Goal: Transaction & Acquisition: Subscribe to service/newsletter

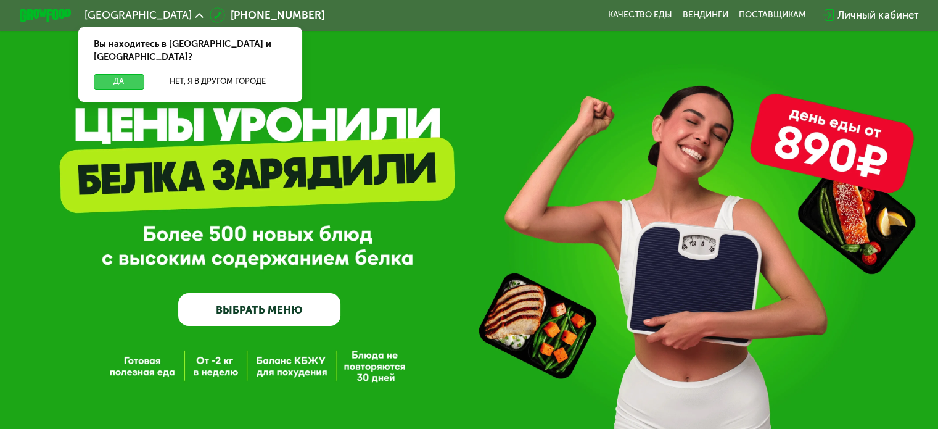
click at [118, 74] on button "Да" at bounding box center [119, 81] width 50 height 15
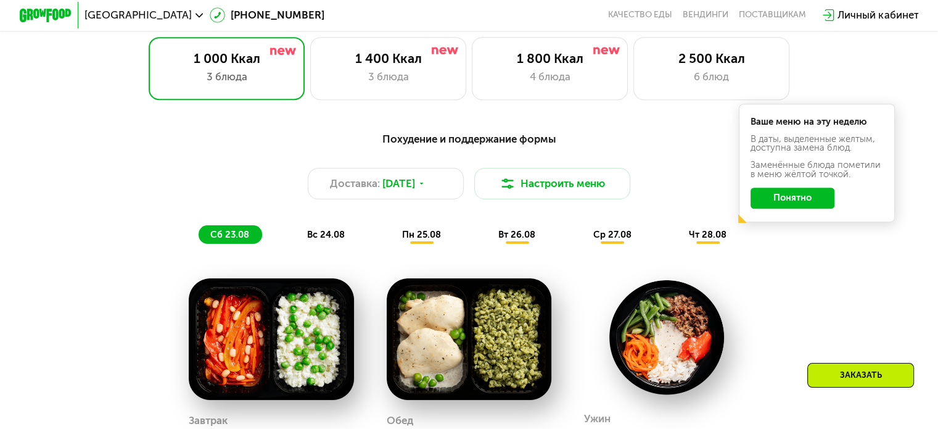
scroll to position [617, 0]
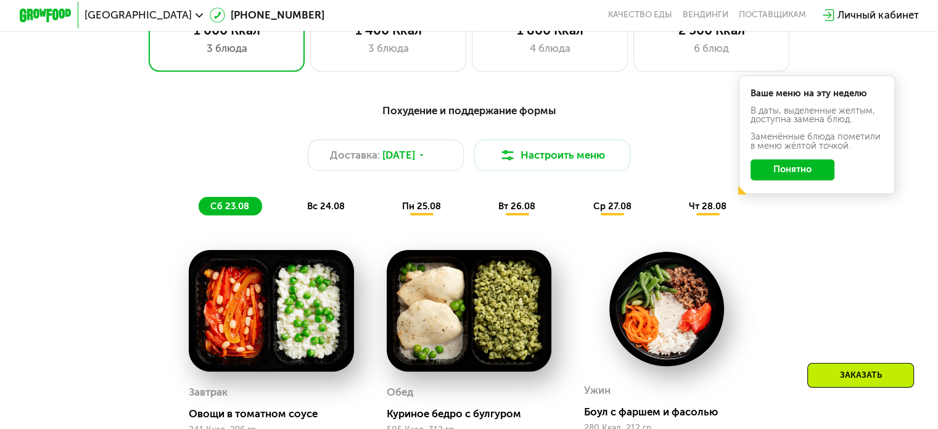
click at [813, 180] on button "Понятно" at bounding box center [793, 169] width 84 height 21
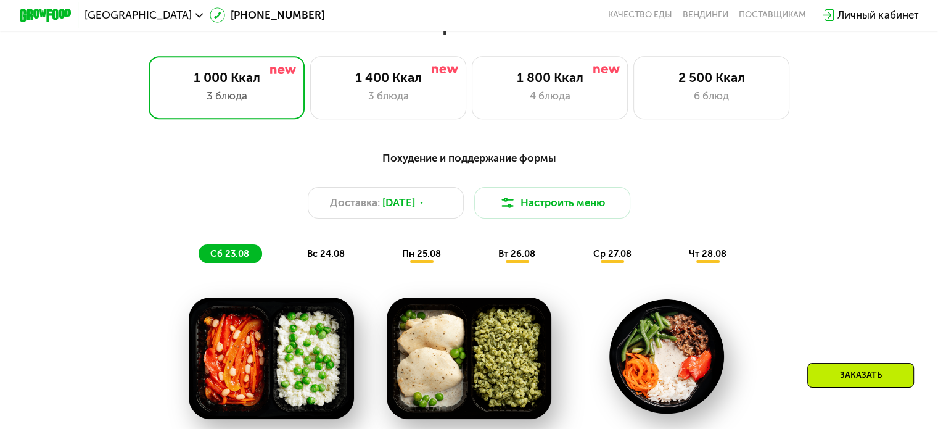
scroll to position [494, 0]
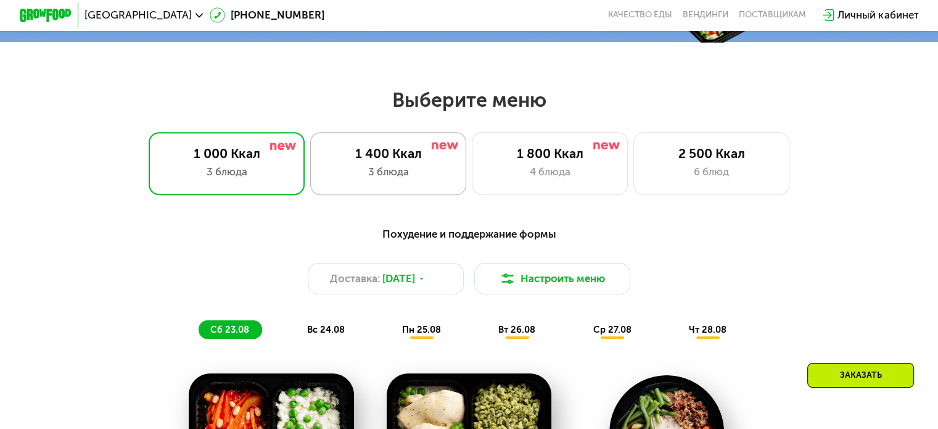
click at [472, 190] on div "1 400 Ккал 3 блюда" at bounding box center [550, 163] width 157 height 62
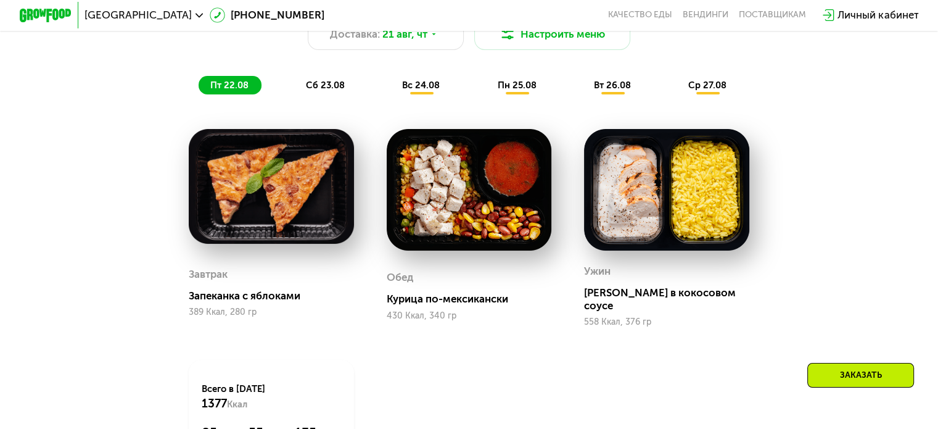
scroll to position [740, 0]
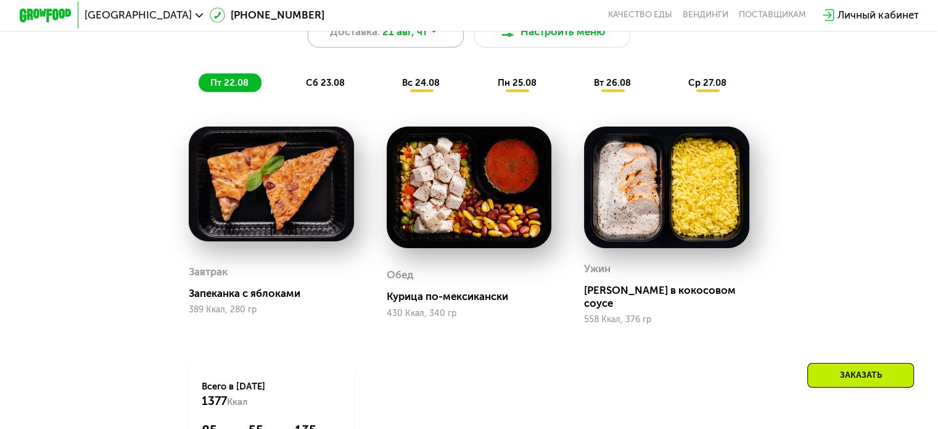
click at [444, 41] on div "Доставка: [DATE]" at bounding box center [386, 31] width 157 height 31
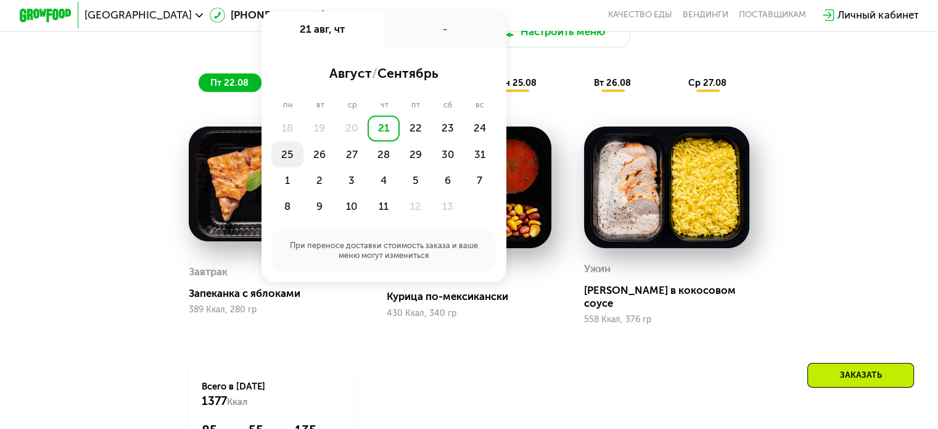
click at [304, 160] on div "25" at bounding box center [320, 154] width 32 height 26
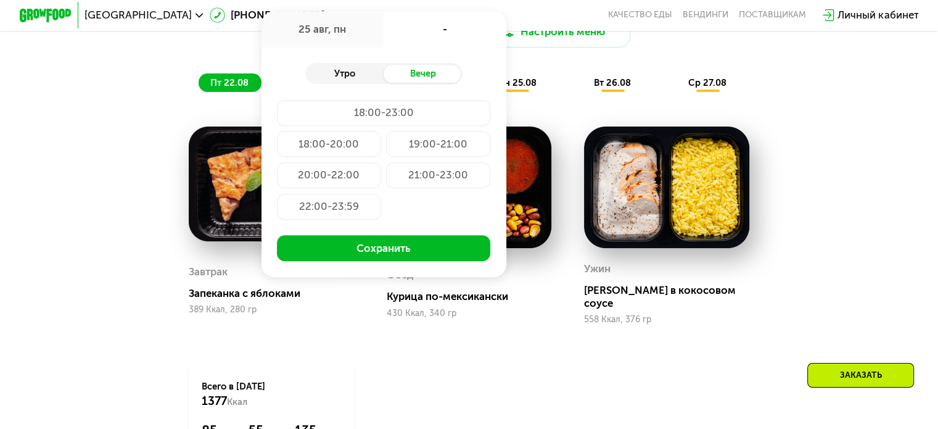
click at [368, 83] on div "Утро" at bounding box center [344, 74] width 78 height 19
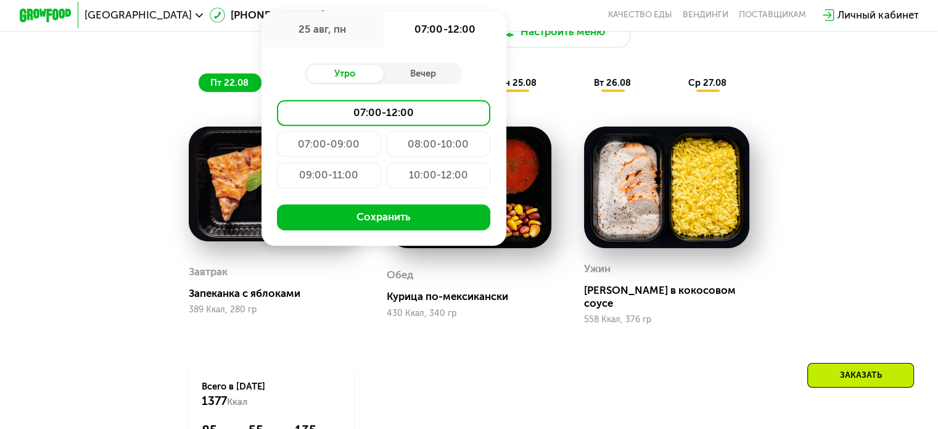
click at [386, 157] on div "07:00-09:00" at bounding box center [438, 144] width 104 height 26
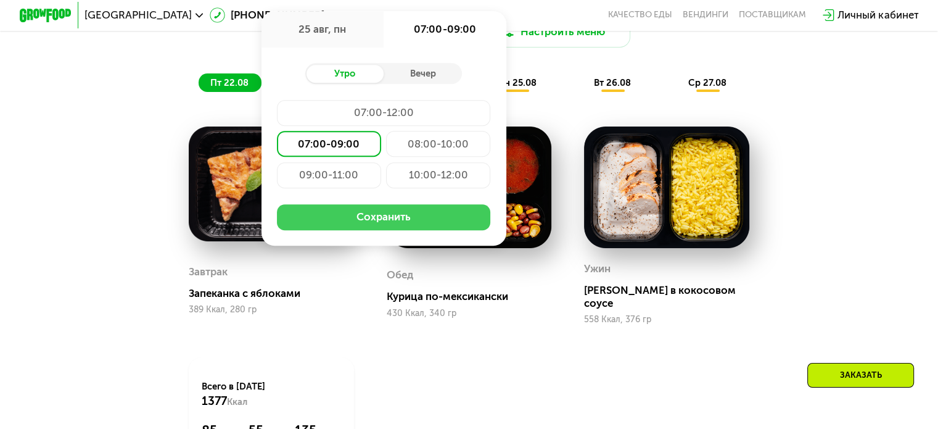
click at [339, 222] on button "Сохранить" at bounding box center [383, 217] width 213 height 26
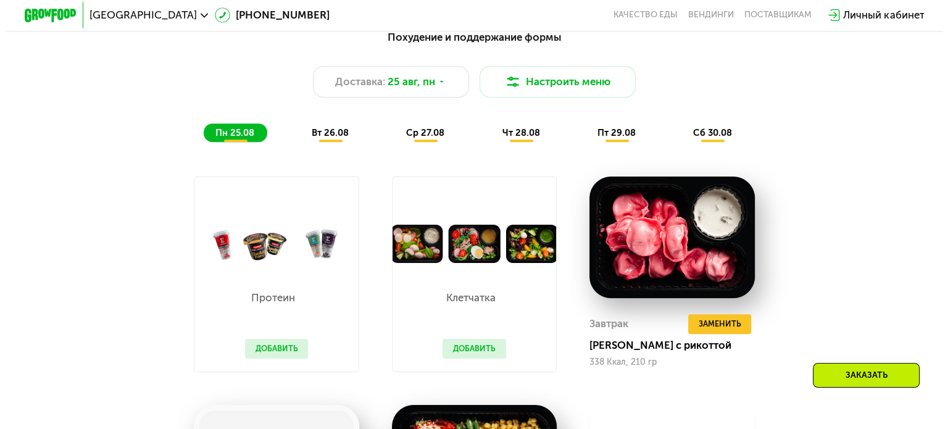
scroll to position [660, 0]
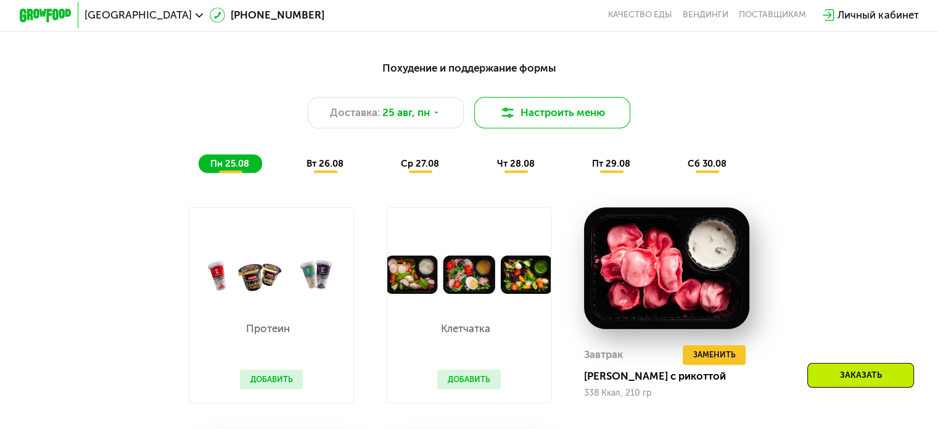
click at [570, 113] on button "Настроить меню" at bounding box center [552, 112] width 157 height 31
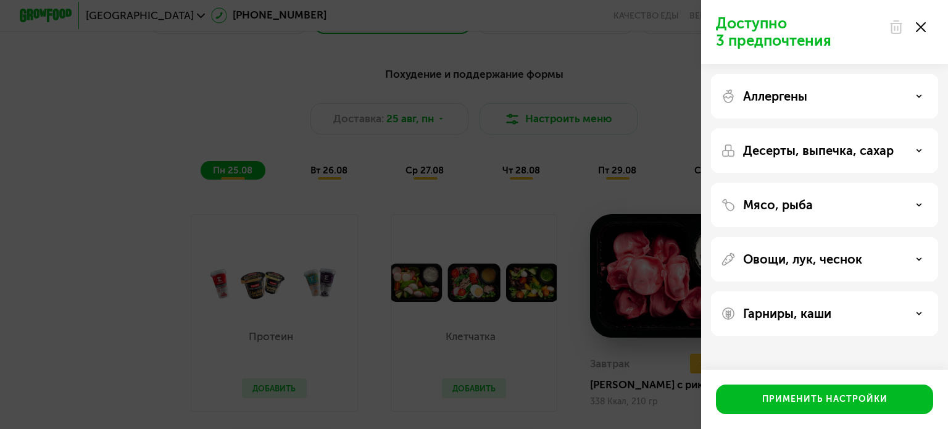
click at [835, 101] on div "Аллергены" at bounding box center [824, 96] width 207 height 15
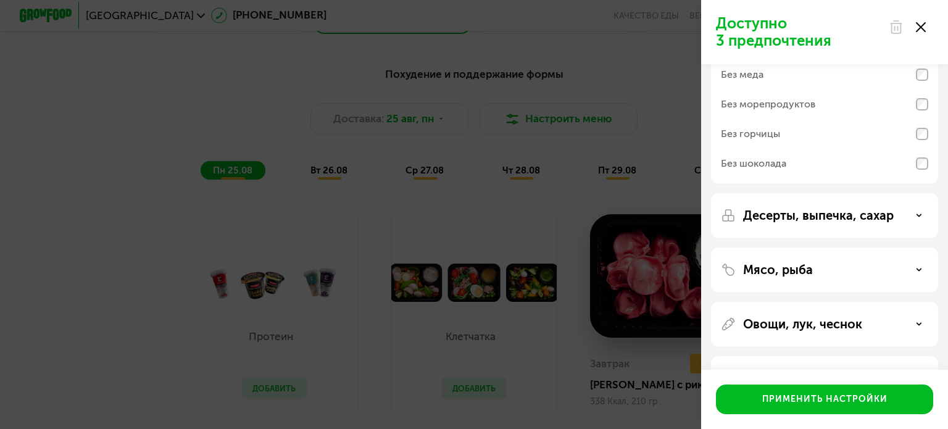
scroll to position [166, 0]
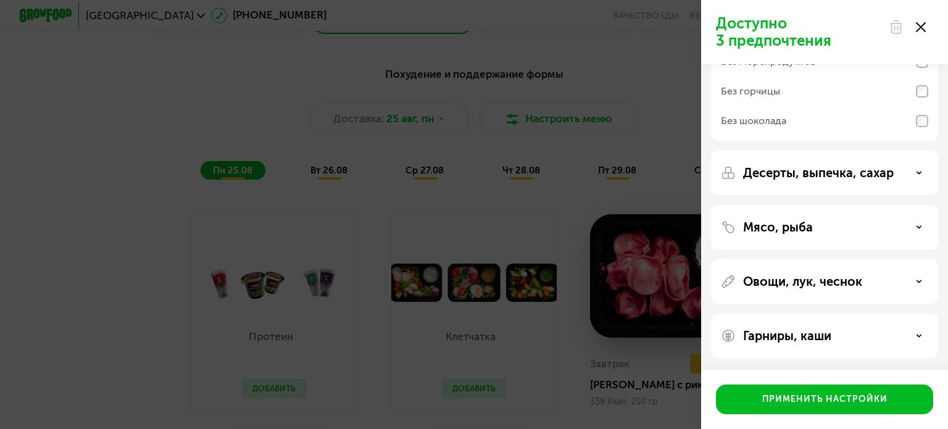
click at [821, 315] on div "Гарниры, каши" at bounding box center [824, 335] width 227 height 44
click at [819, 332] on p "Гарниры, каши" at bounding box center [787, 335] width 88 height 15
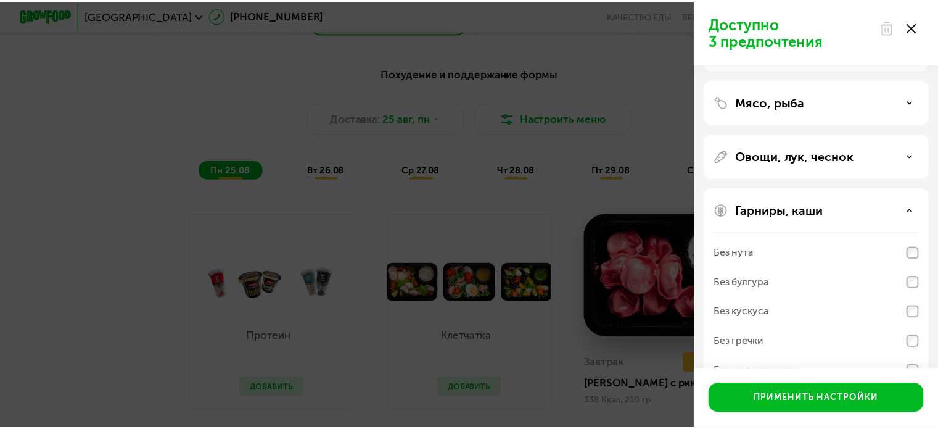
scroll to position [325, 0]
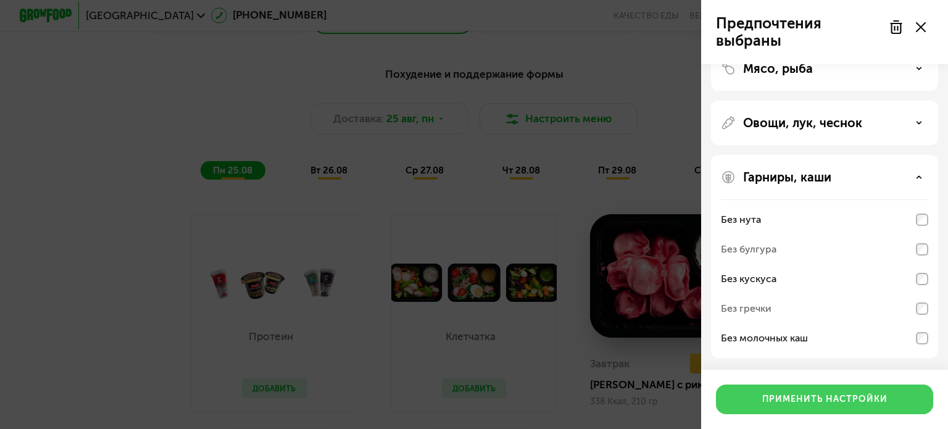
click at [847, 399] on div "Применить настройки" at bounding box center [824, 399] width 125 height 12
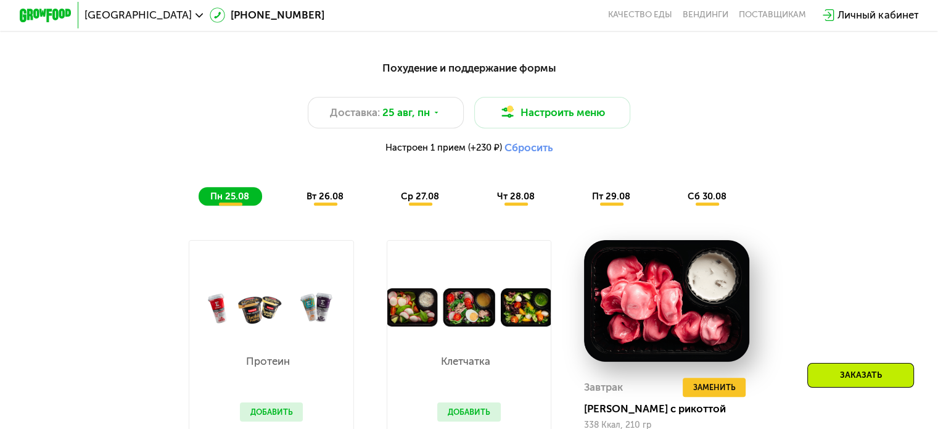
click at [543, 151] on button "Сбросить" at bounding box center [528, 147] width 49 height 13
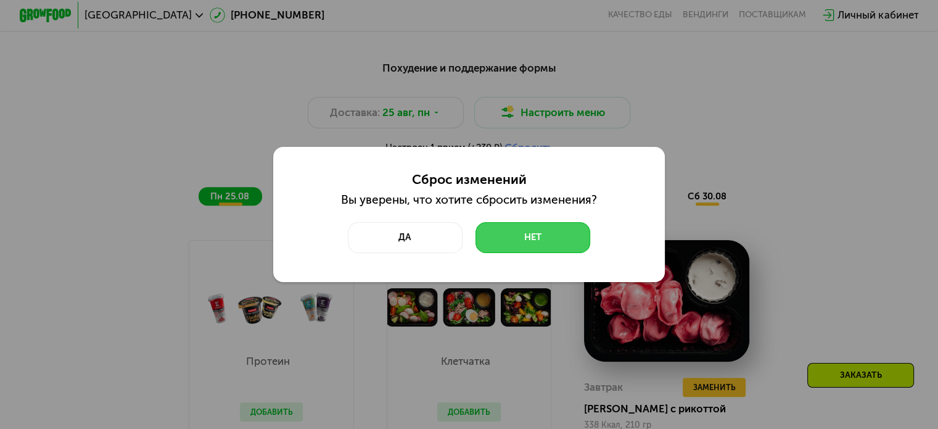
drag, startPoint x: 528, startPoint y: 230, endPoint x: 570, endPoint y: 204, distance: 49.3
click at [528, 230] on button "Нет" at bounding box center [533, 237] width 115 height 31
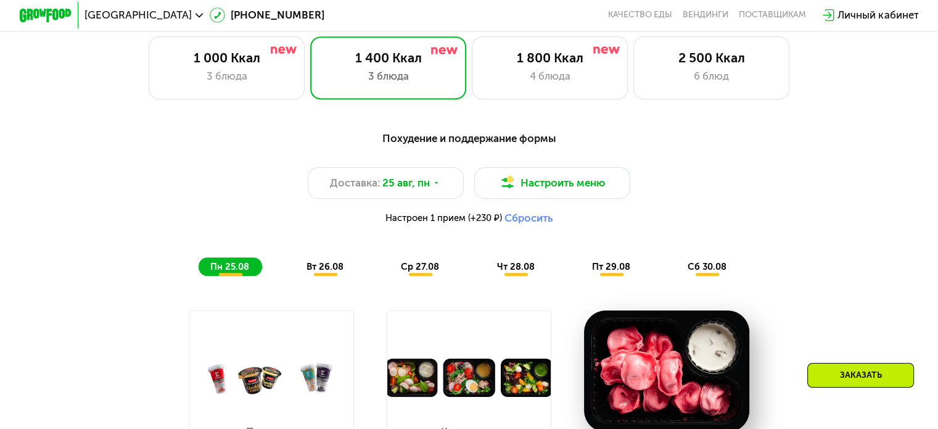
scroll to position [536, 0]
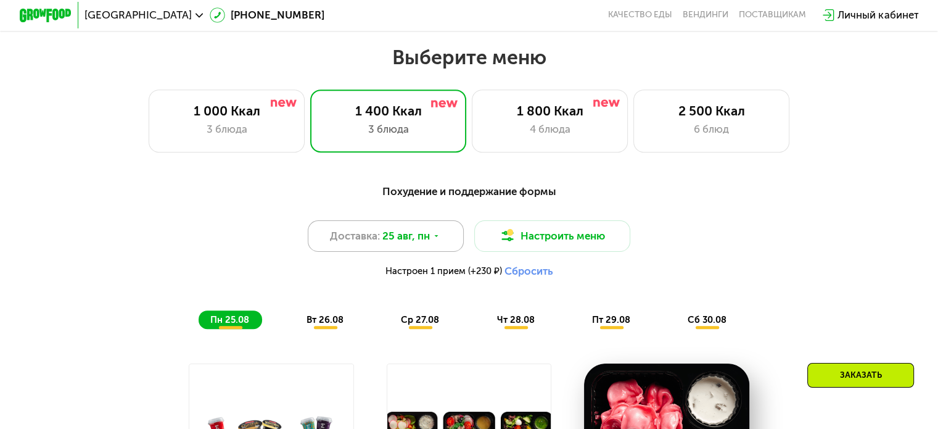
click at [445, 234] on div "Доставка: [DATE]" at bounding box center [386, 235] width 157 height 31
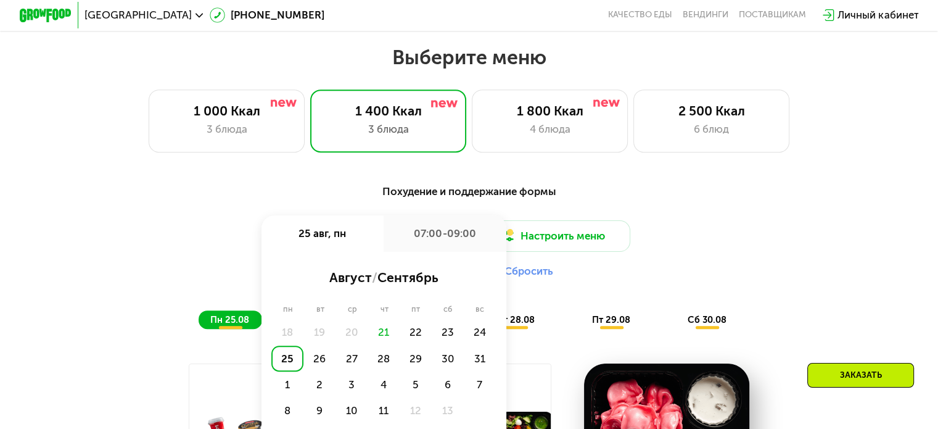
click at [749, 199] on div "Похудение и поддержание формы" at bounding box center [469, 191] width 772 height 16
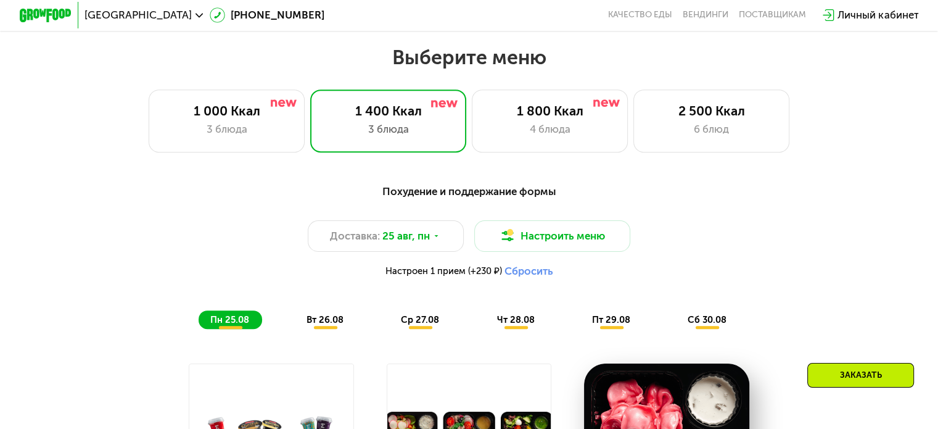
click at [312, 325] on span "вт 26.08" at bounding box center [325, 319] width 37 height 11
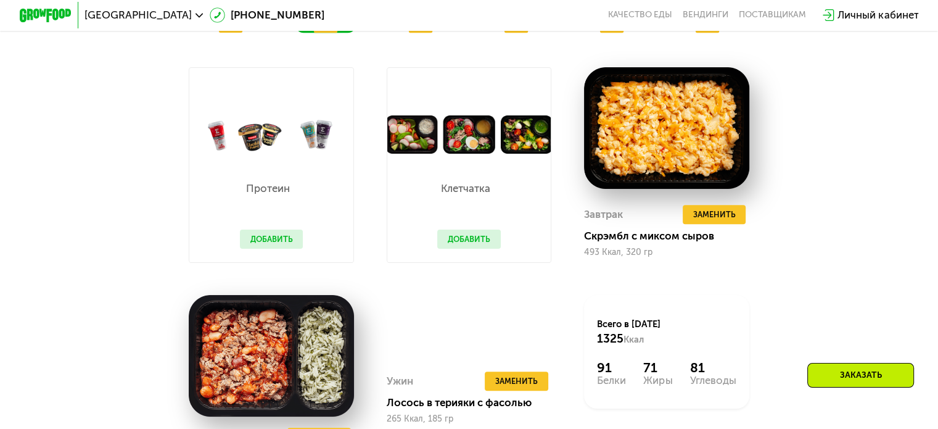
scroll to position [845, 0]
